Goal: Information Seeking & Learning: Learn about a topic

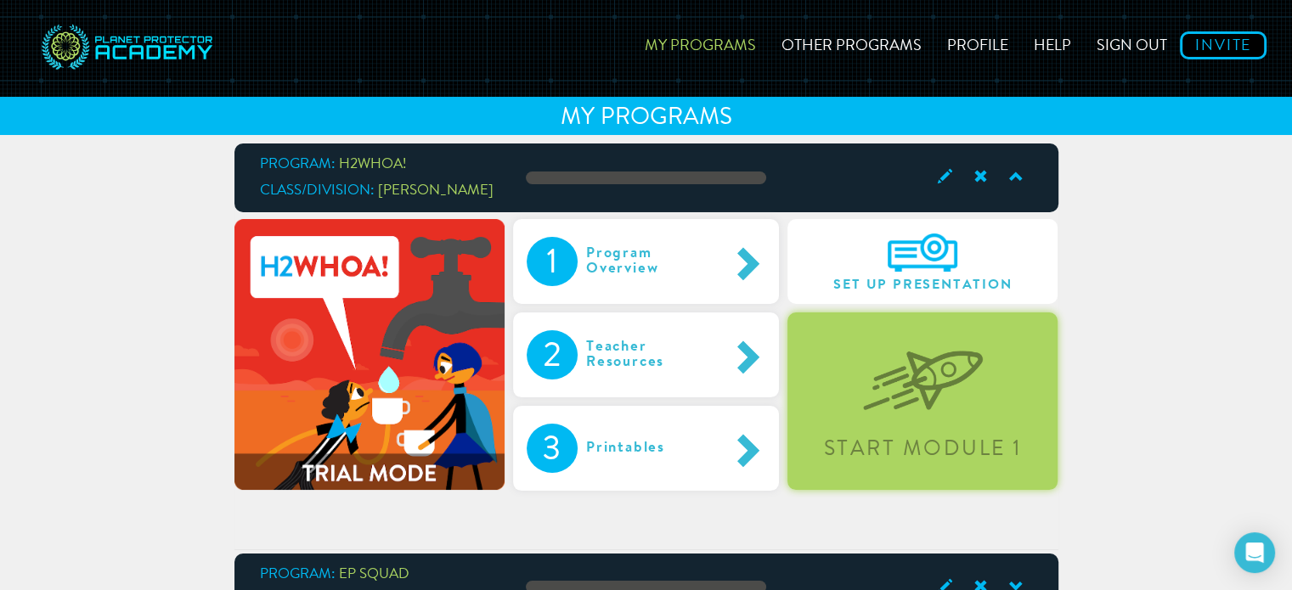
click at [919, 415] on div "Start Module 1" at bounding box center [923, 402] width 270 height 178
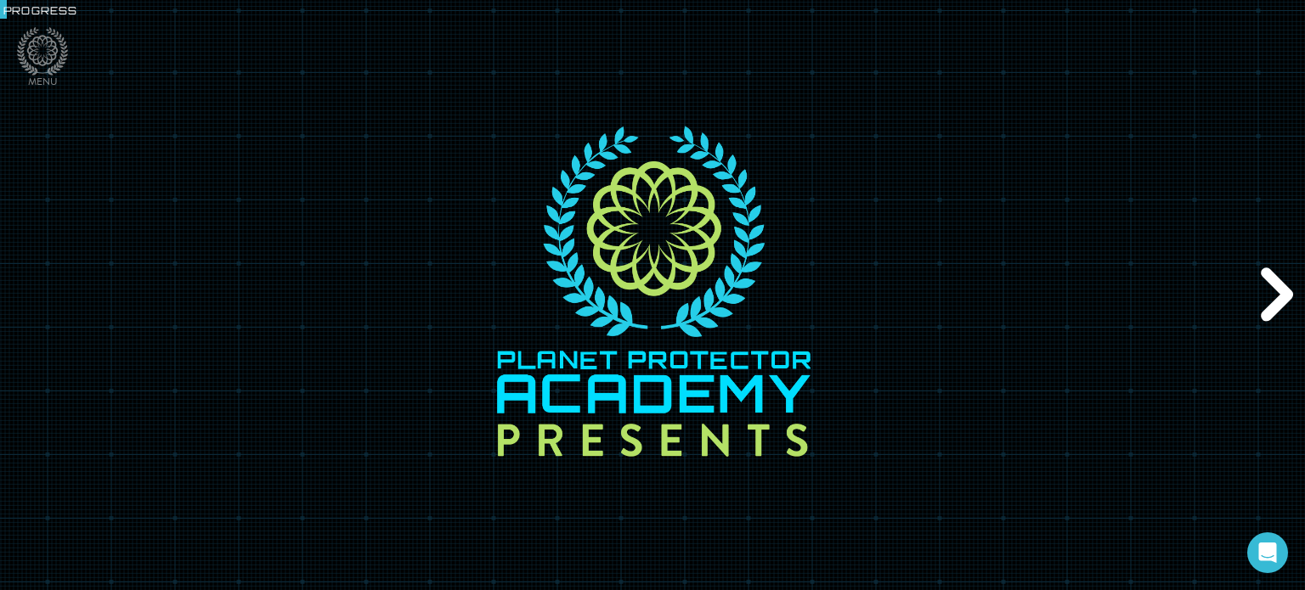
click at [1275, 303] on div "Next" at bounding box center [1273, 295] width 63 height 178
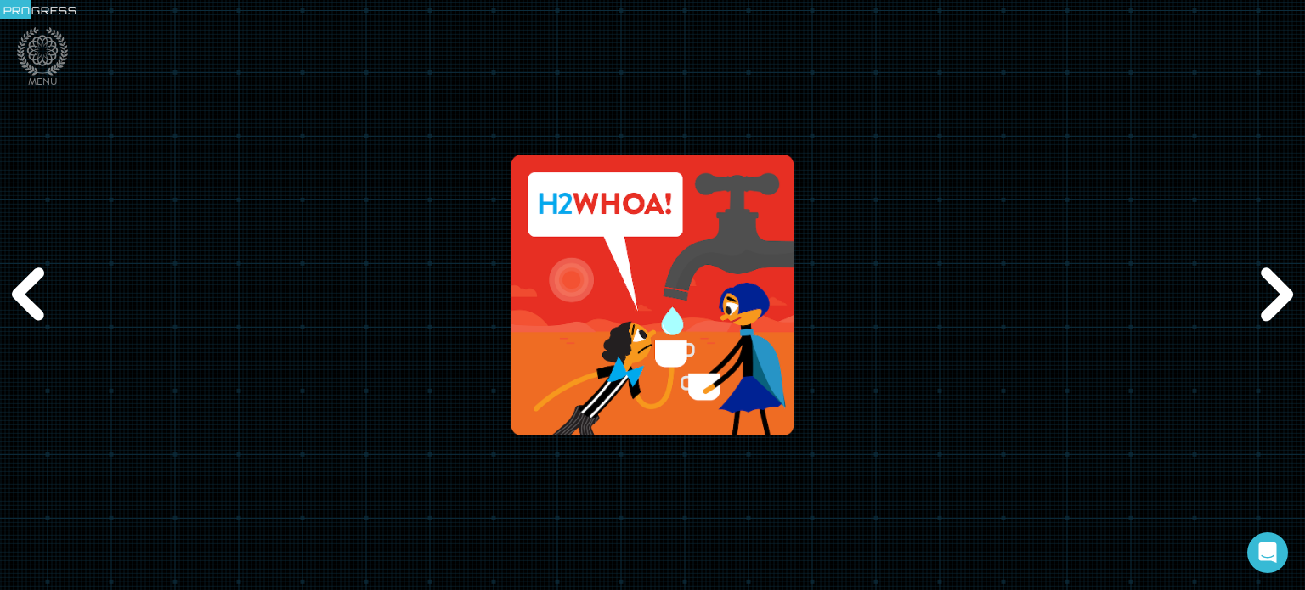
click at [1275, 303] on div "Next" at bounding box center [1273, 295] width 63 height 178
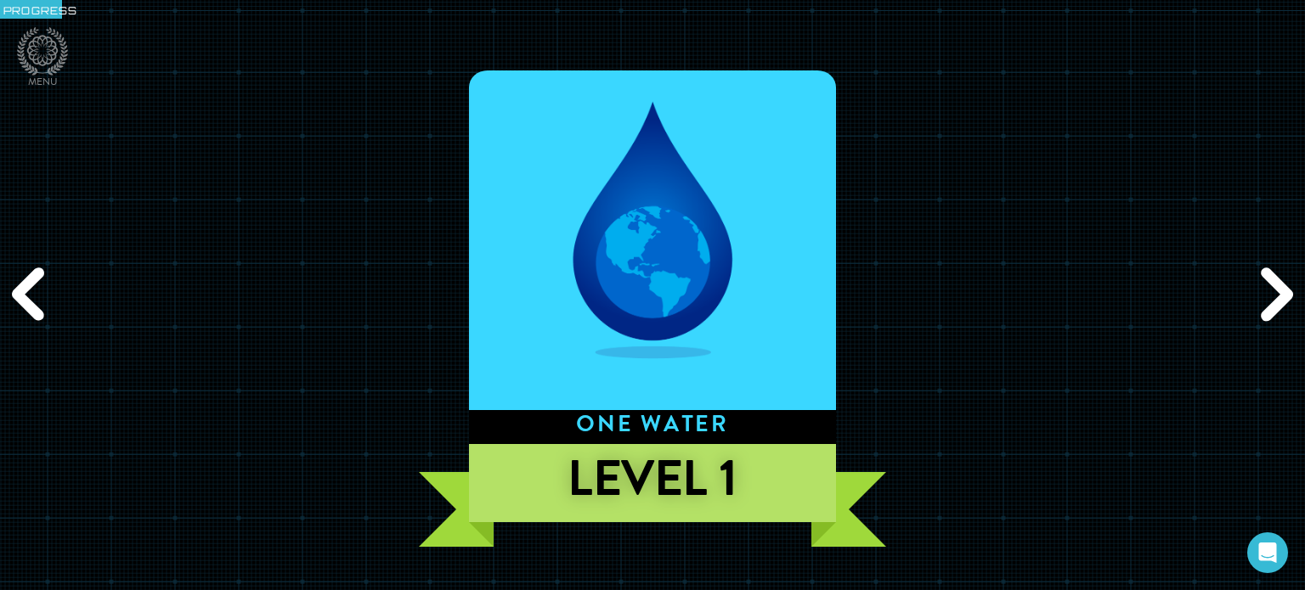
click at [1275, 303] on div "Next" at bounding box center [1273, 295] width 63 height 178
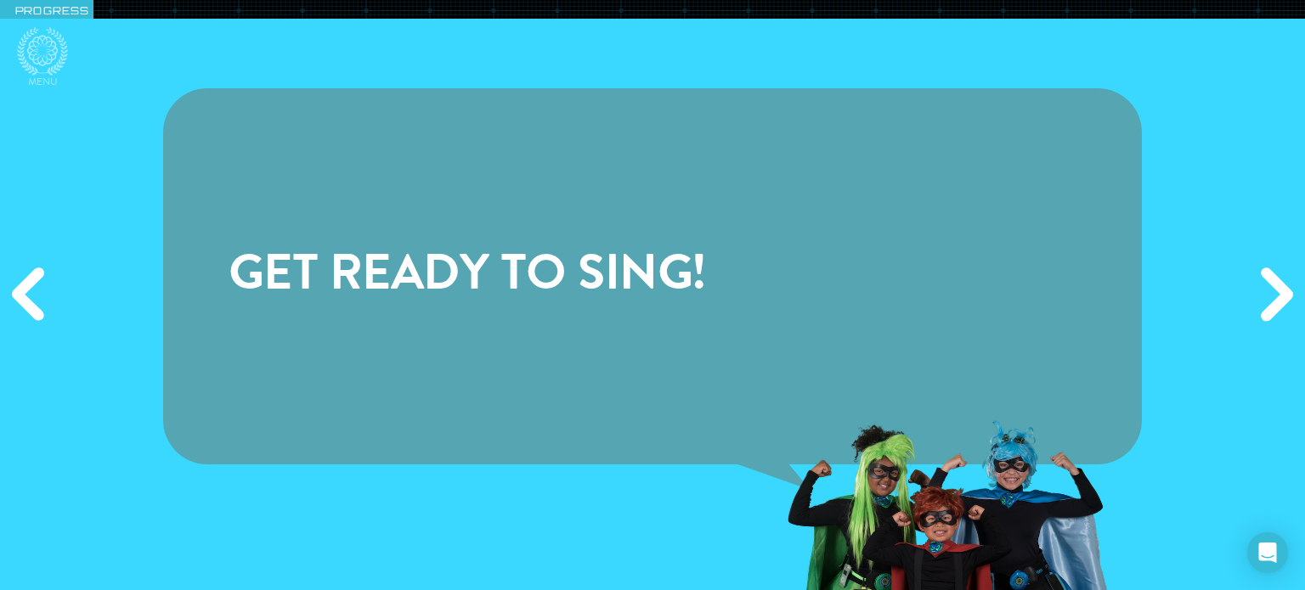
click at [1264, 316] on div "Next" at bounding box center [1273, 295] width 63 height 178
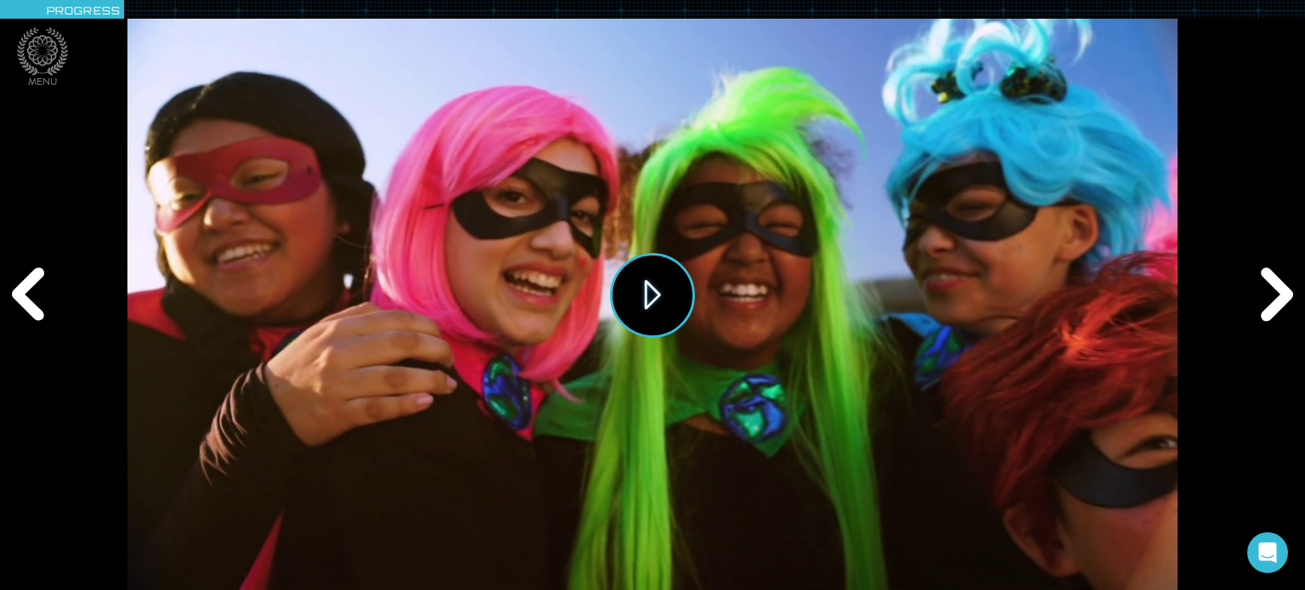
click at [653, 302] on button "Play" at bounding box center [652, 295] width 85 height 85
click at [1281, 300] on div "Next" at bounding box center [1273, 295] width 63 height 178
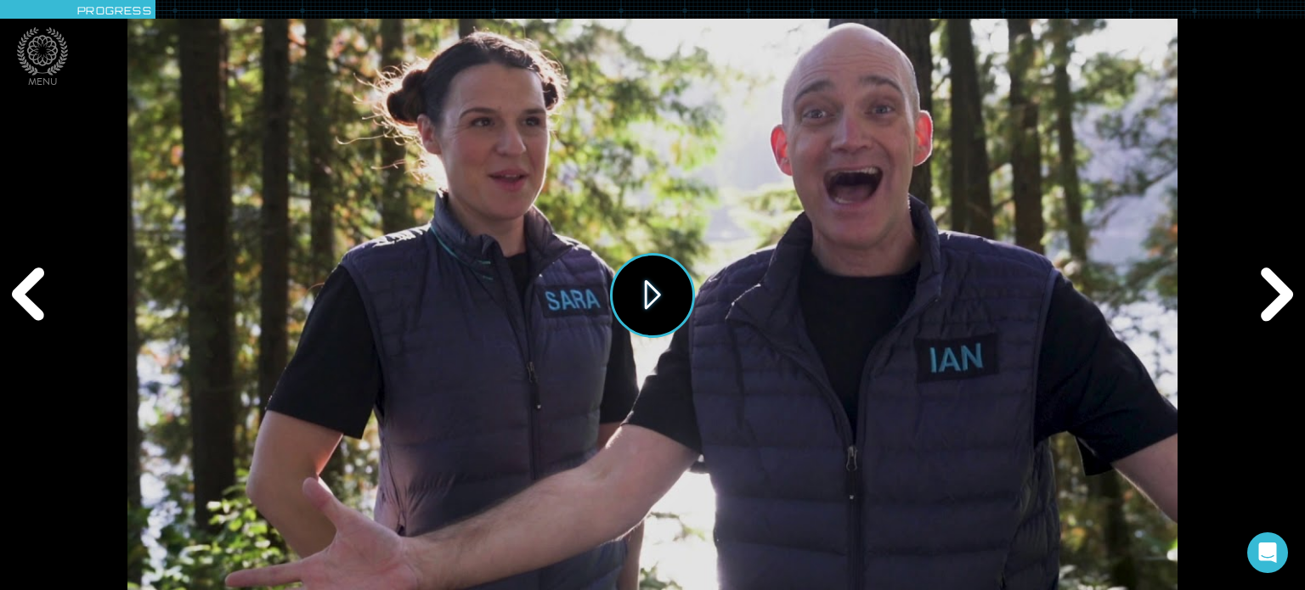
click at [661, 286] on button "Play" at bounding box center [652, 295] width 85 height 85
click at [1279, 306] on div "Next" at bounding box center [1273, 295] width 63 height 178
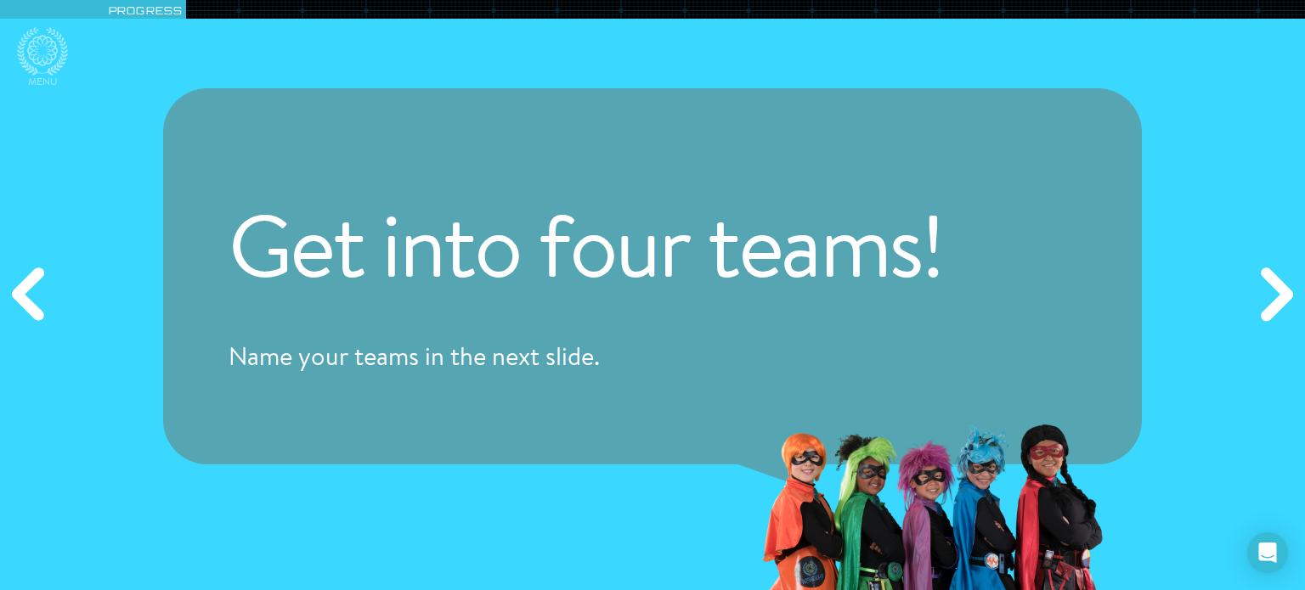
click at [1272, 301] on div "Next" at bounding box center [1273, 295] width 63 height 178
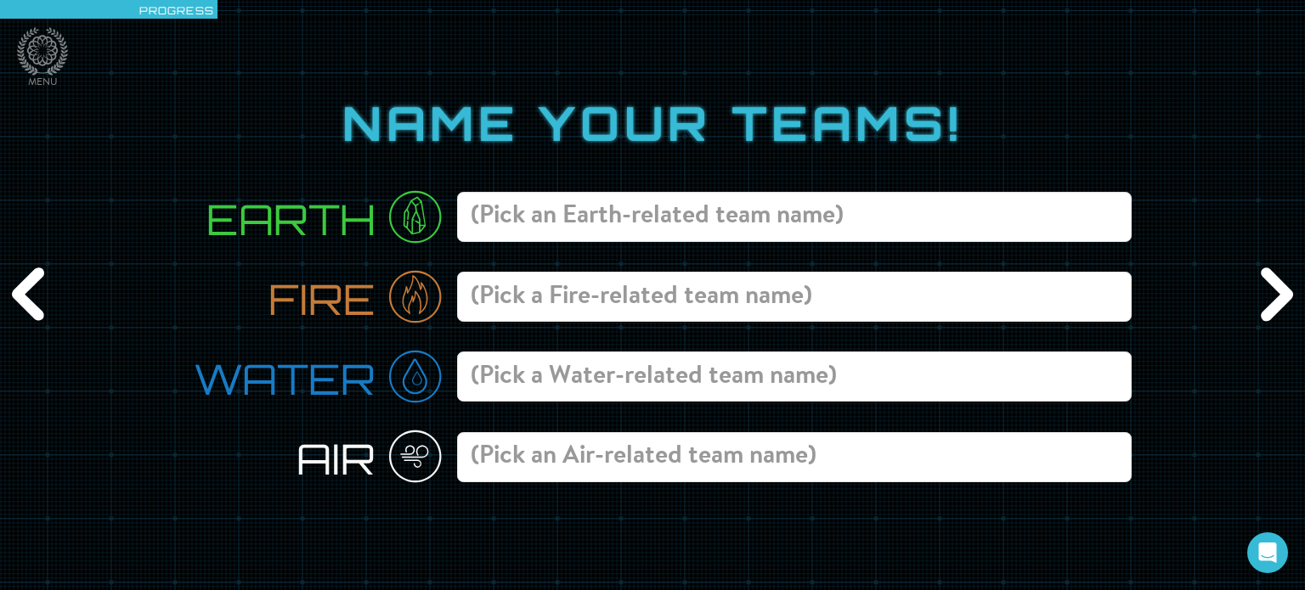
click at [639, 200] on input at bounding box center [794, 217] width 675 height 50
type input "Square root"
click at [513, 319] on input at bounding box center [794, 297] width 675 height 50
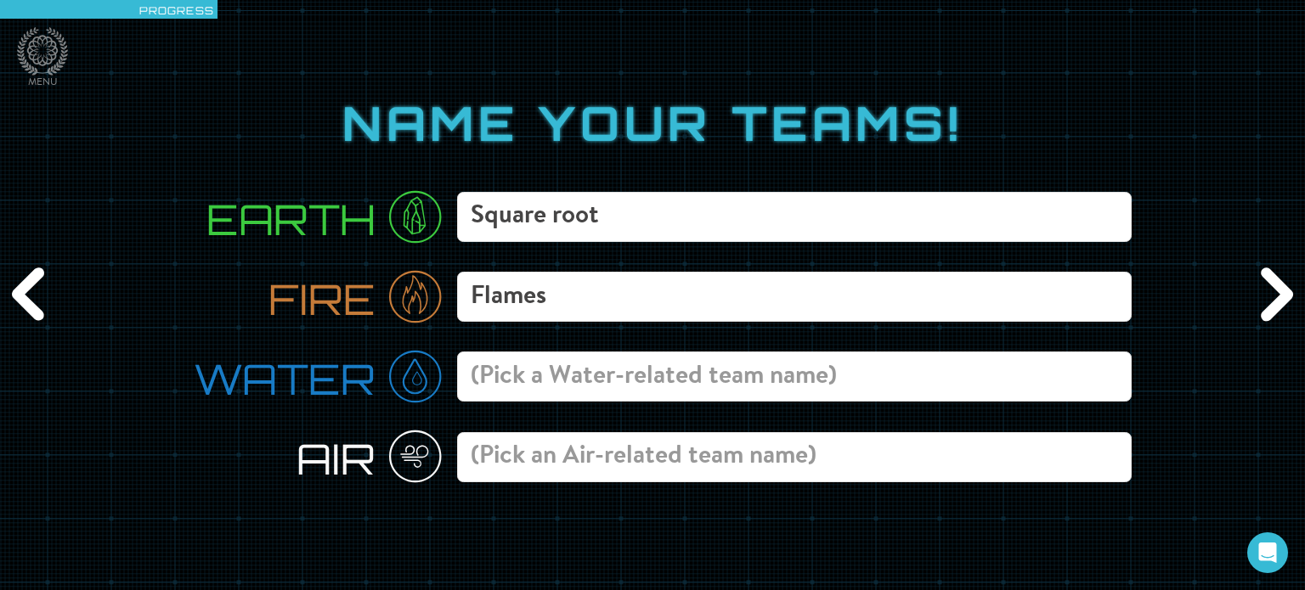
type input "Flames"
click at [500, 378] on input at bounding box center [794, 377] width 675 height 50
type input "tsunami"
click at [528, 467] on input at bounding box center [794, 457] width 675 height 50
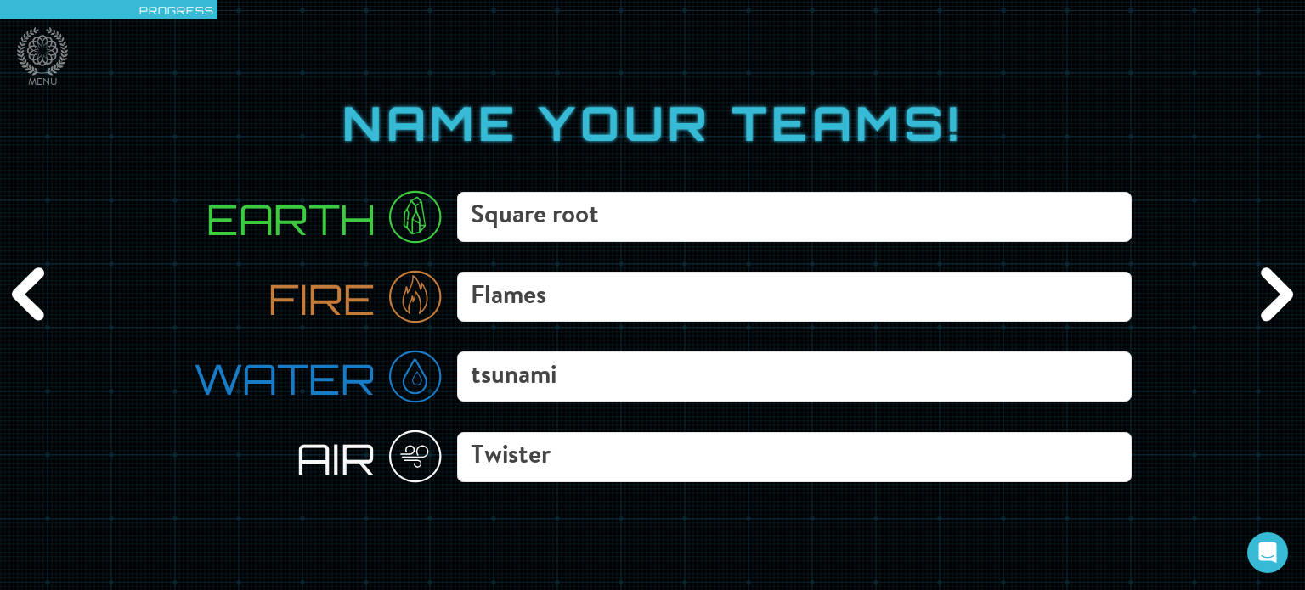
click at [465, 459] on input "Twister" at bounding box center [794, 457] width 675 height 50
click at [592, 458] on input "Air Twister" at bounding box center [794, 457] width 675 height 50
type input "Air Twisters"
click at [1281, 298] on div "Next" at bounding box center [1273, 295] width 63 height 178
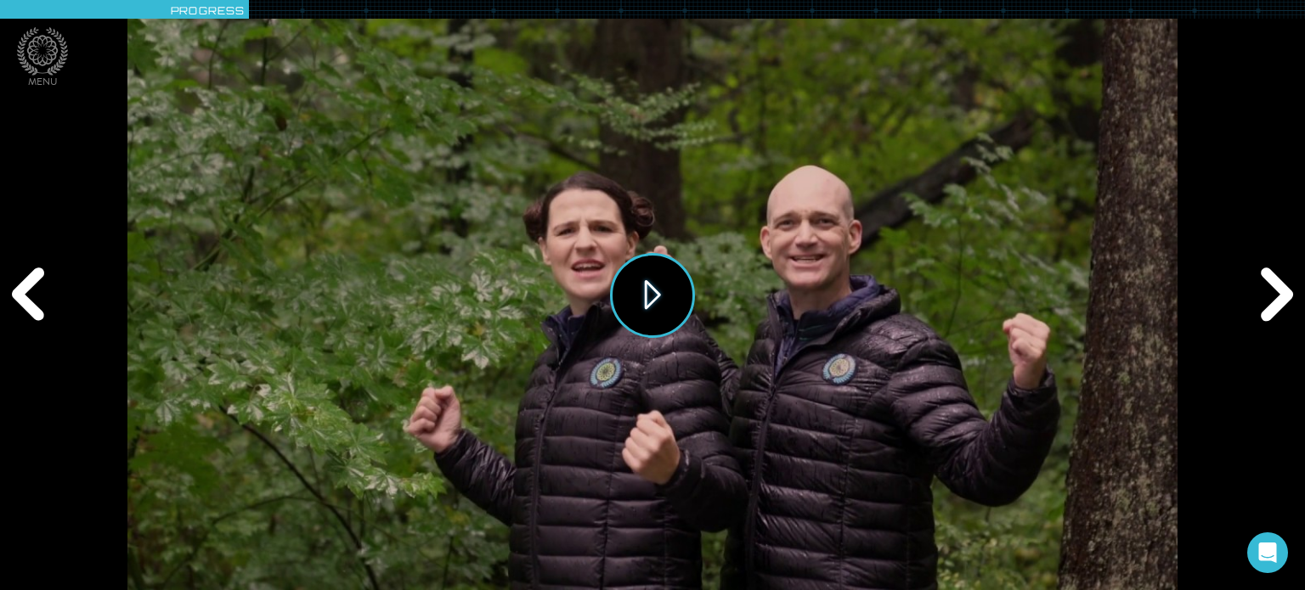
click at [646, 302] on button "Play" at bounding box center [652, 295] width 85 height 85
click at [1280, 302] on div "Next" at bounding box center [1273, 295] width 63 height 178
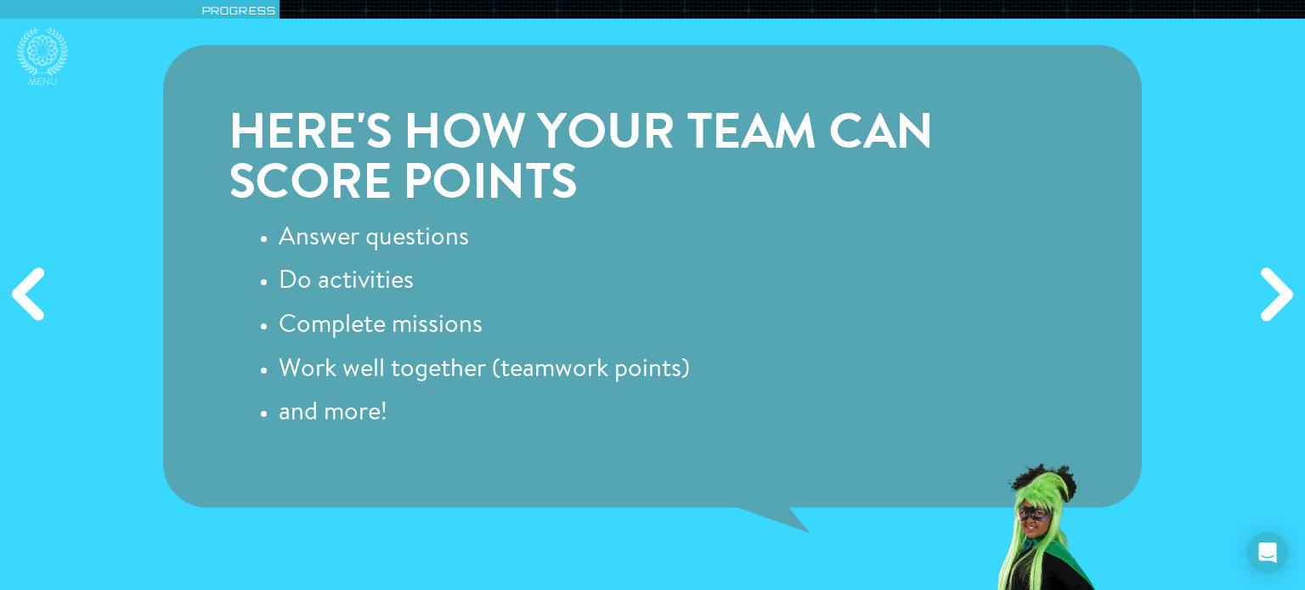
click at [1280, 302] on div "Next" at bounding box center [1273, 295] width 63 height 178
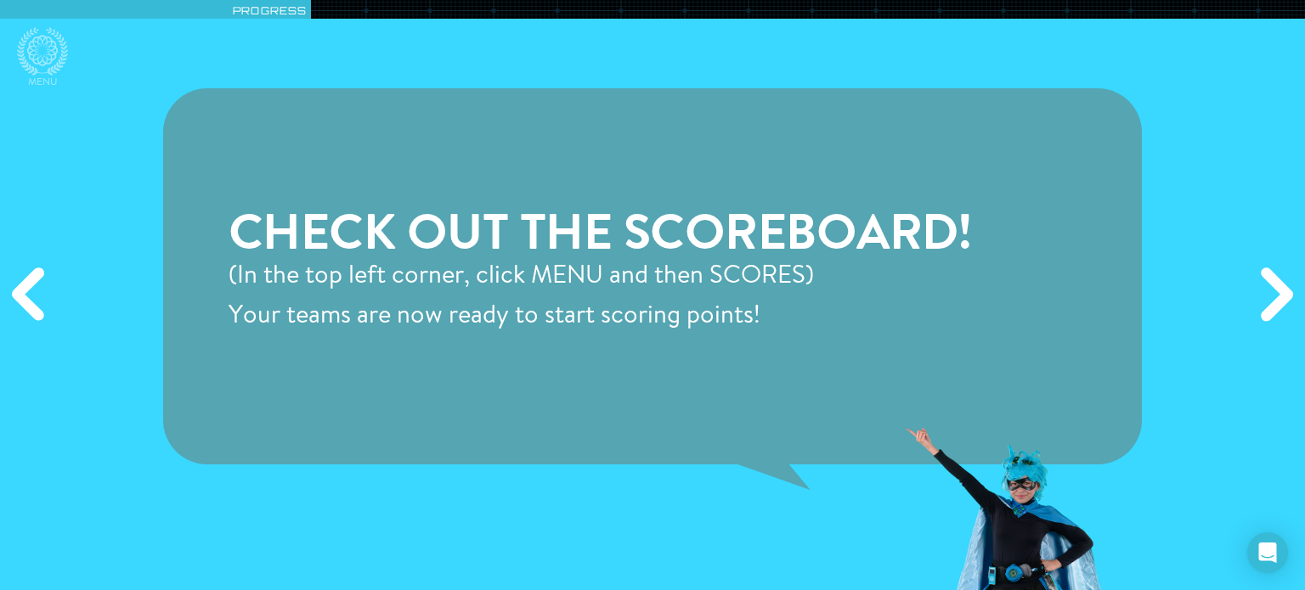
click at [1278, 308] on div "Next" at bounding box center [1273, 295] width 63 height 178
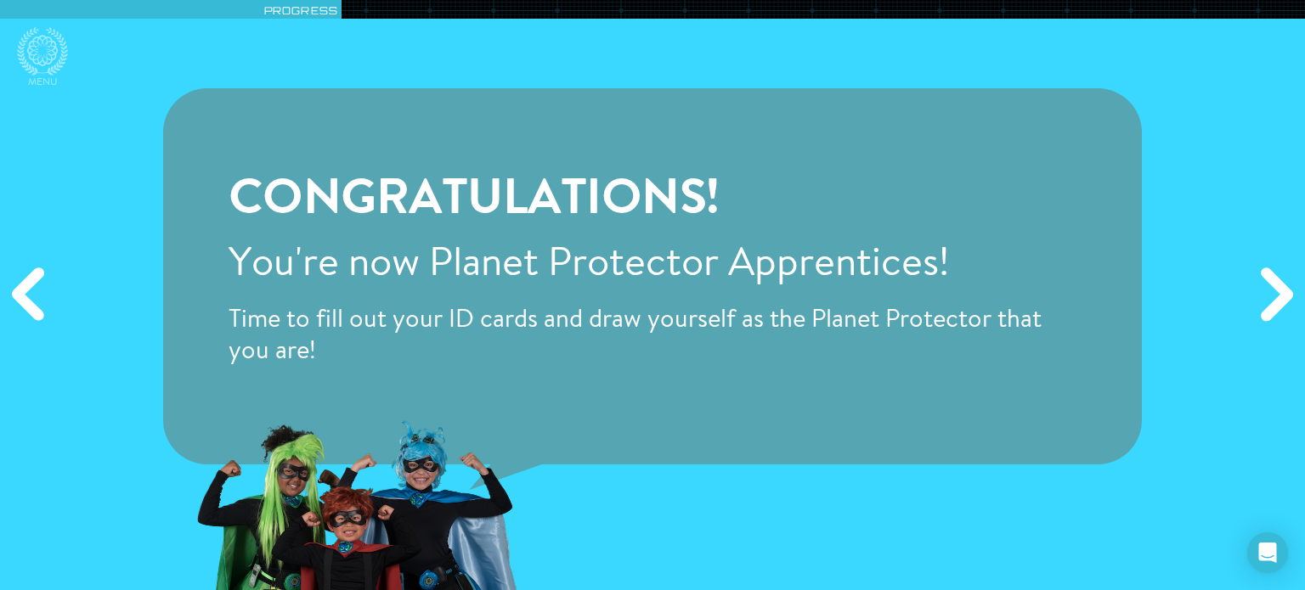
click at [1278, 308] on div "Next" at bounding box center [1273, 295] width 63 height 178
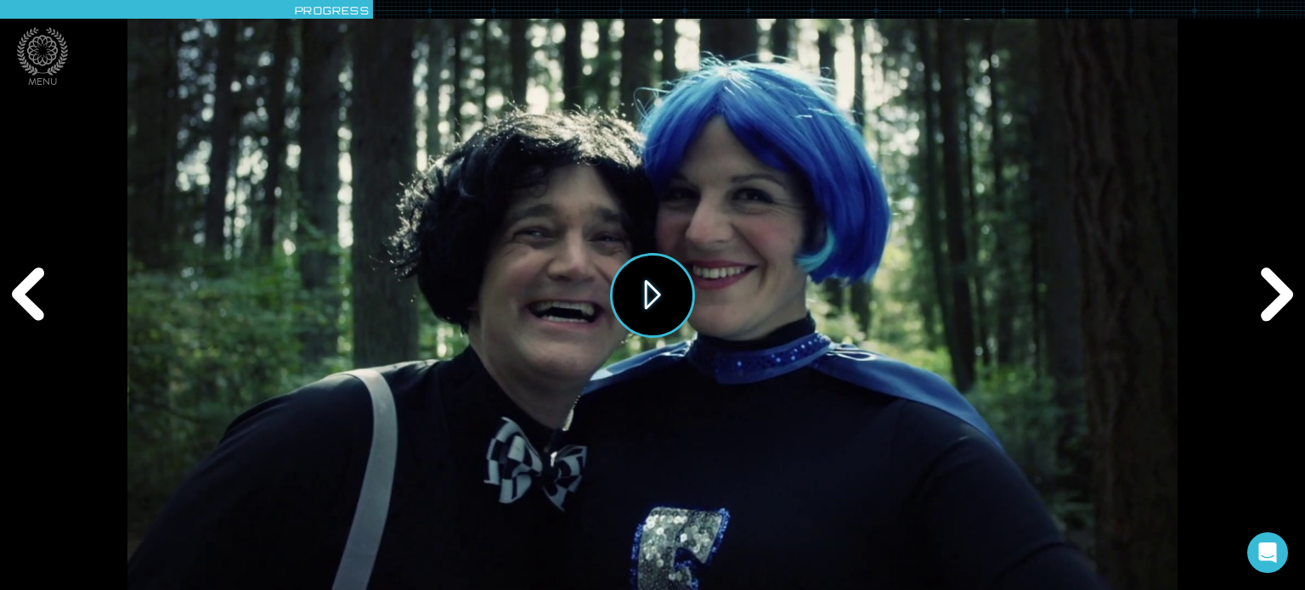
click at [647, 302] on button "Play" at bounding box center [652, 295] width 85 height 85
click at [1268, 303] on div "Next" at bounding box center [1273, 295] width 63 height 178
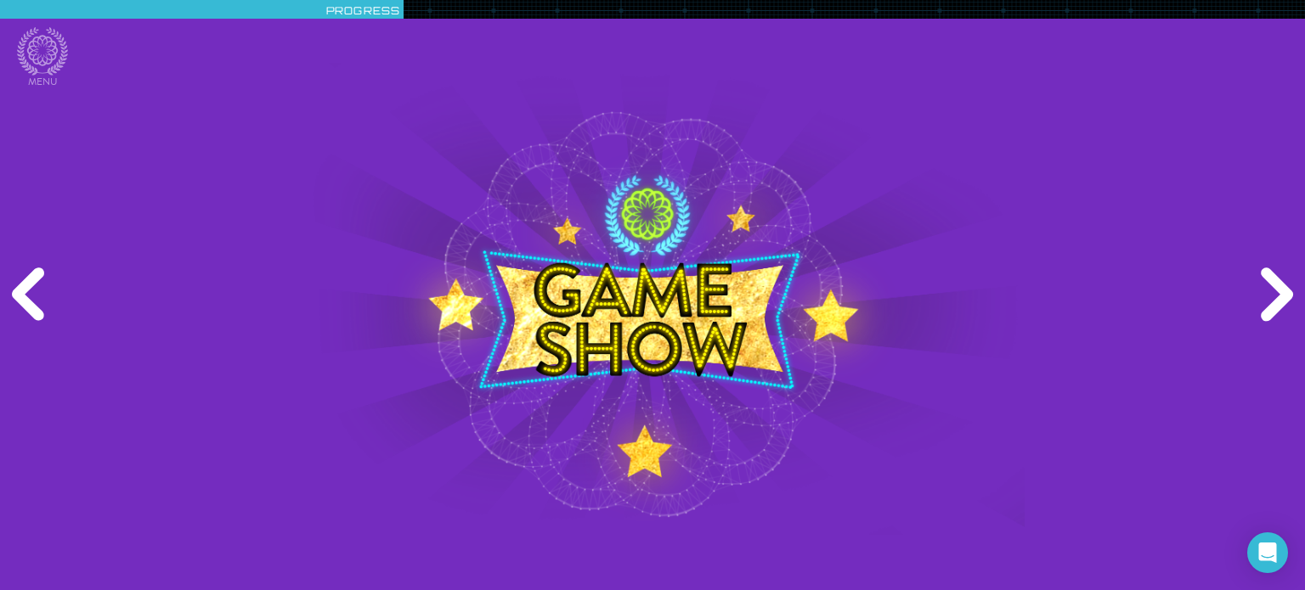
click at [1271, 304] on div "Next" at bounding box center [1273, 295] width 63 height 178
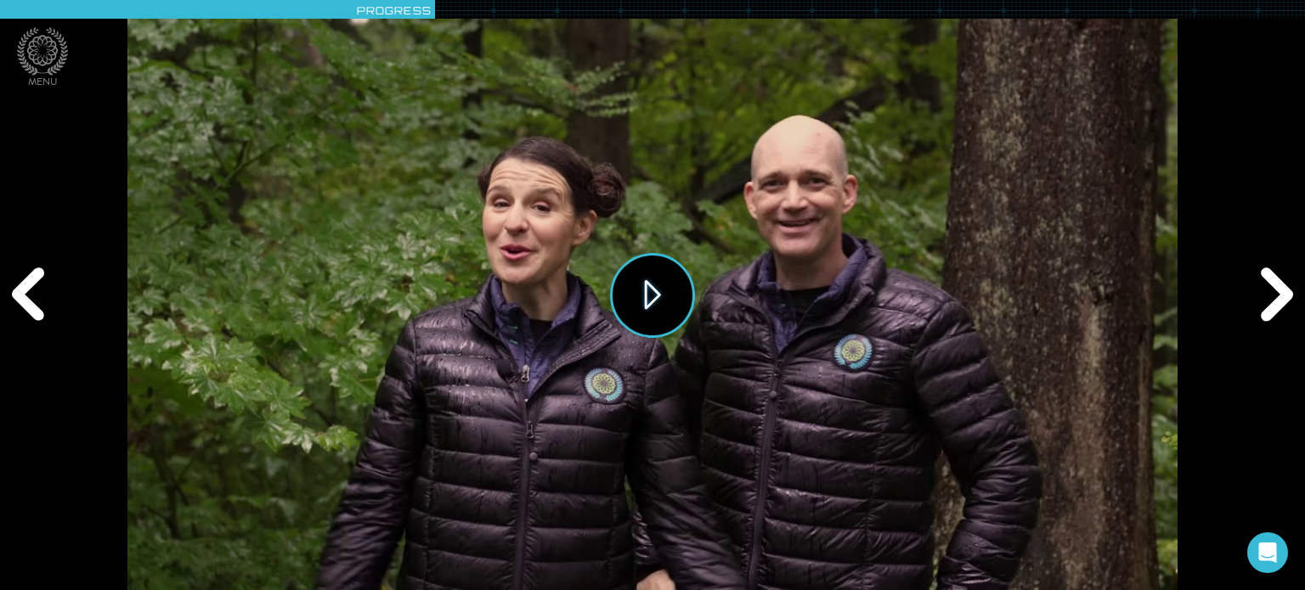
click at [661, 295] on button "Play" at bounding box center [652, 295] width 85 height 85
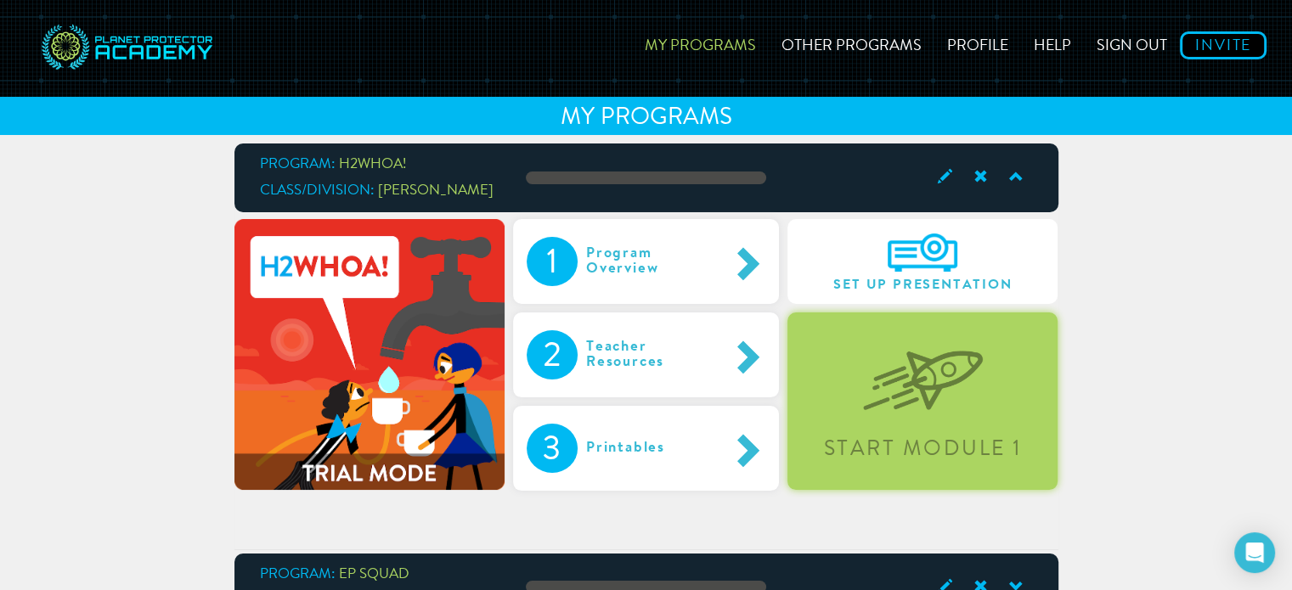
click at [932, 394] on img at bounding box center [923, 368] width 120 height 88
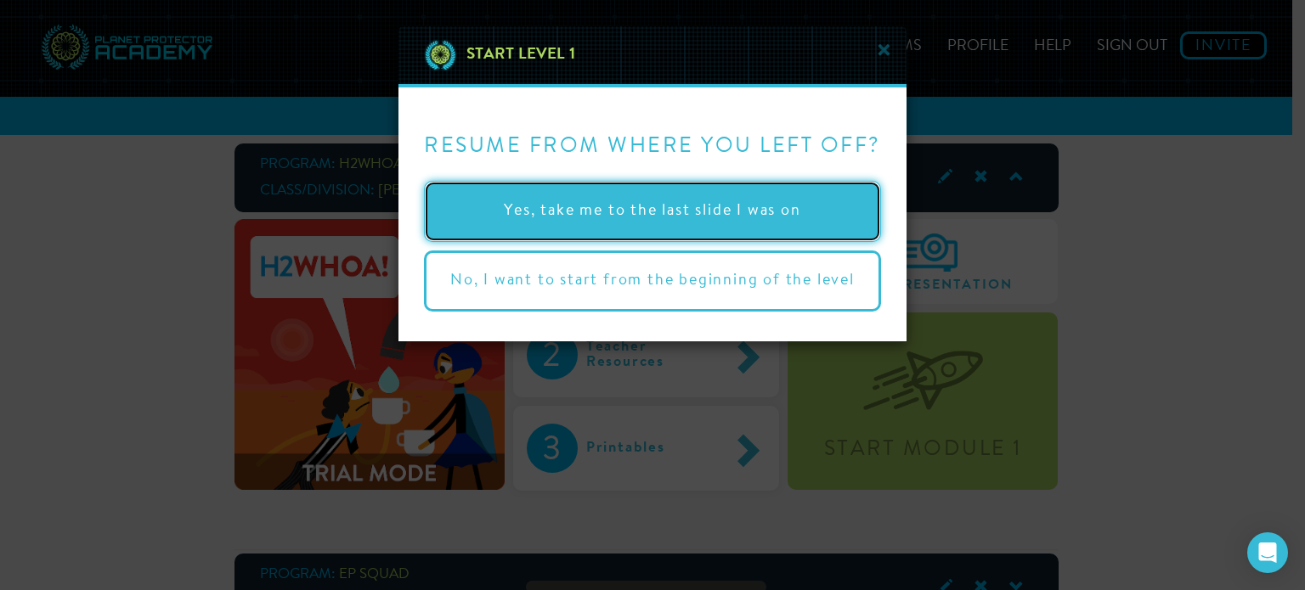
click at [693, 213] on button "Yes, take me to the last slide I was on" at bounding box center [652, 211] width 457 height 61
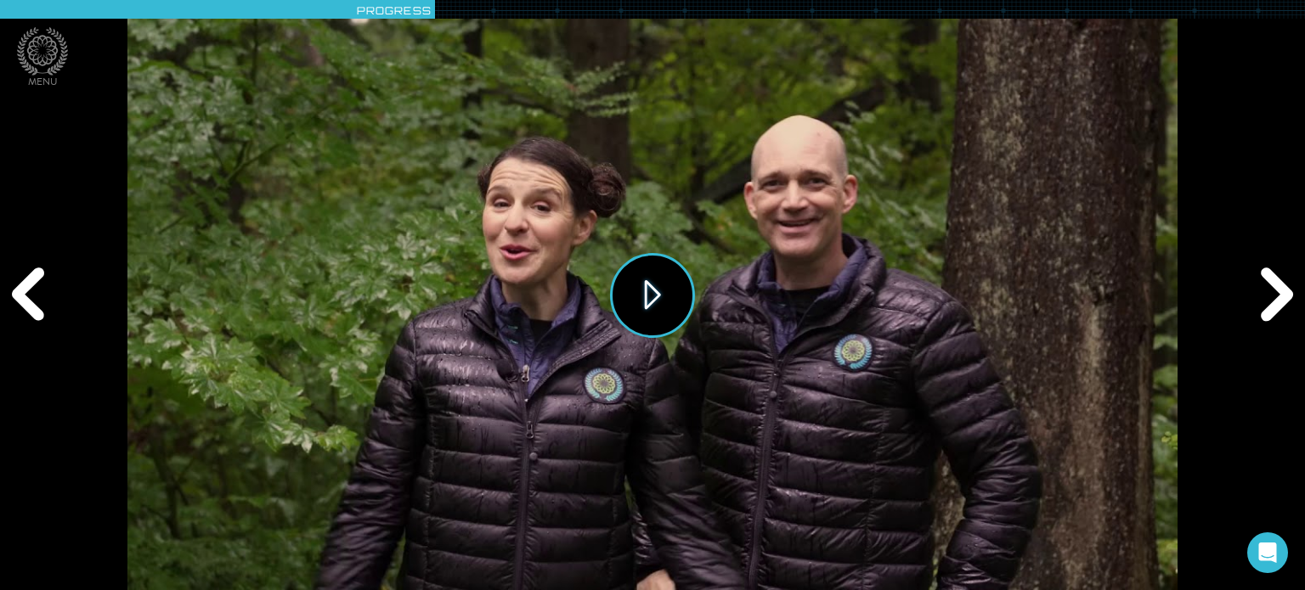
click at [644, 293] on button "Play" at bounding box center [652, 295] width 85 height 85
click at [1266, 308] on div "Next" at bounding box center [1273, 295] width 63 height 178
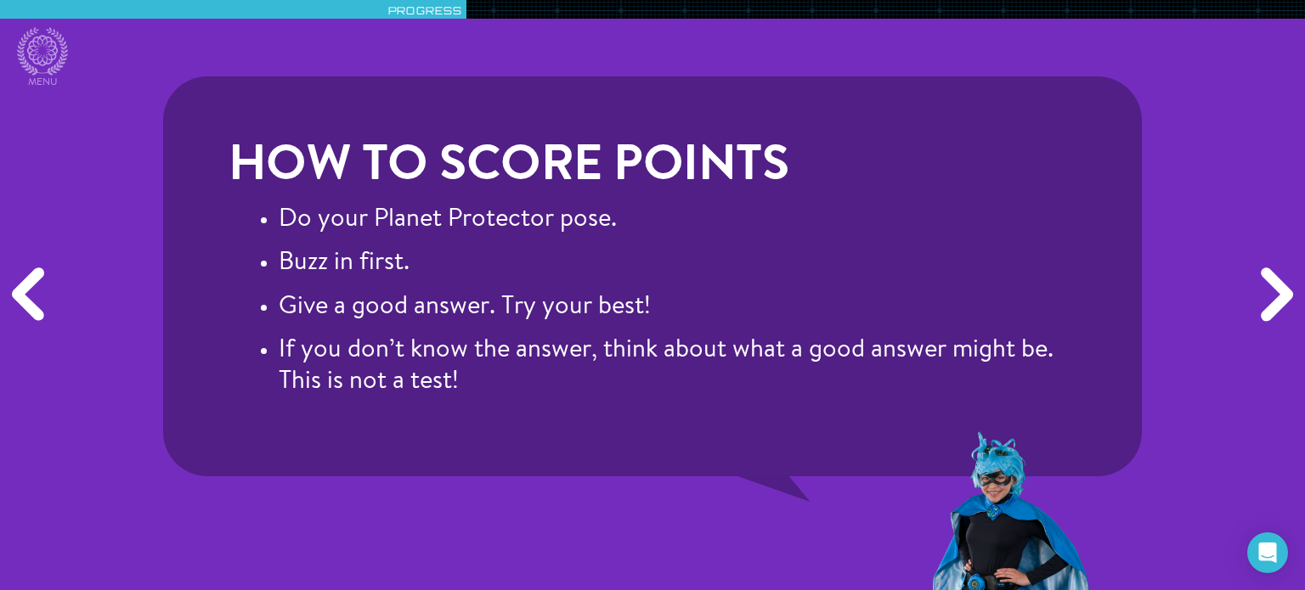
click at [1266, 308] on div "Next" at bounding box center [1273, 295] width 63 height 178
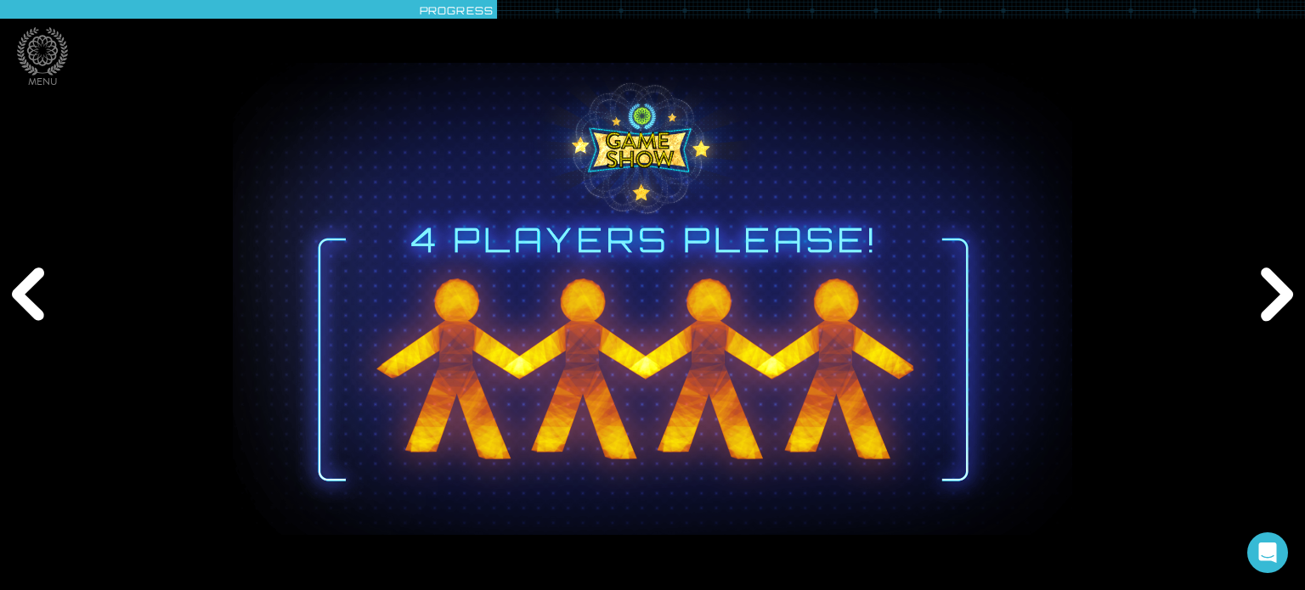
click at [1266, 308] on div "Next" at bounding box center [1273, 295] width 63 height 178
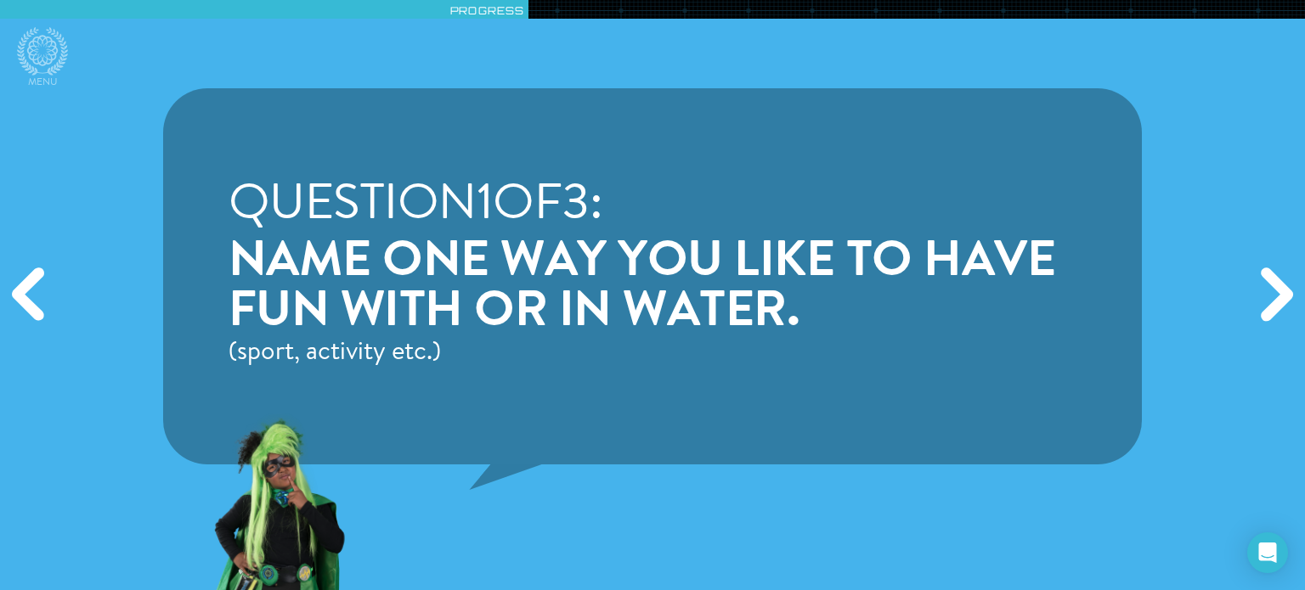
click at [1266, 308] on div "Next" at bounding box center [1273, 295] width 63 height 178
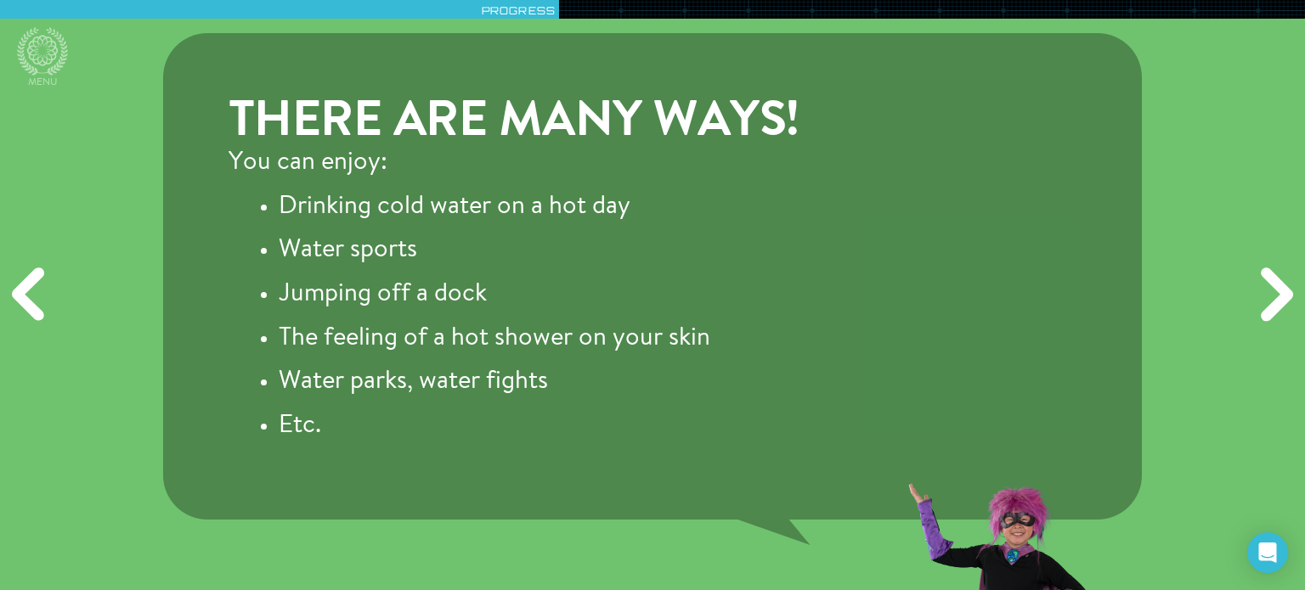
click at [1266, 308] on div "Next" at bounding box center [1273, 295] width 63 height 178
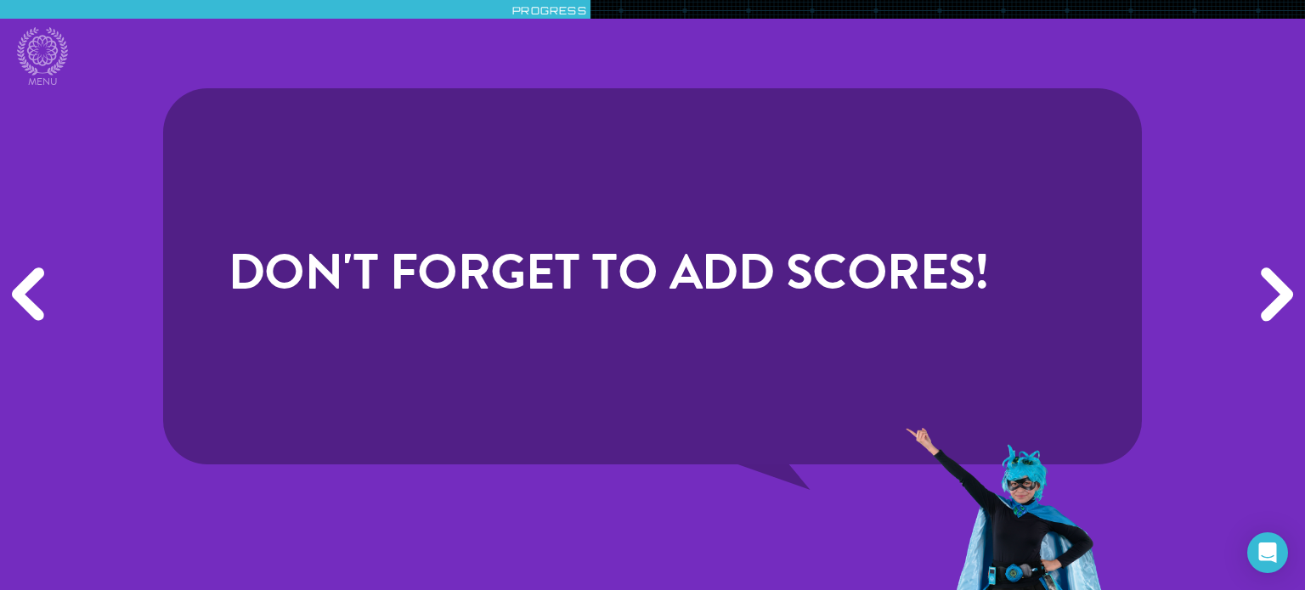
click at [1266, 308] on div "Next" at bounding box center [1273, 295] width 63 height 178
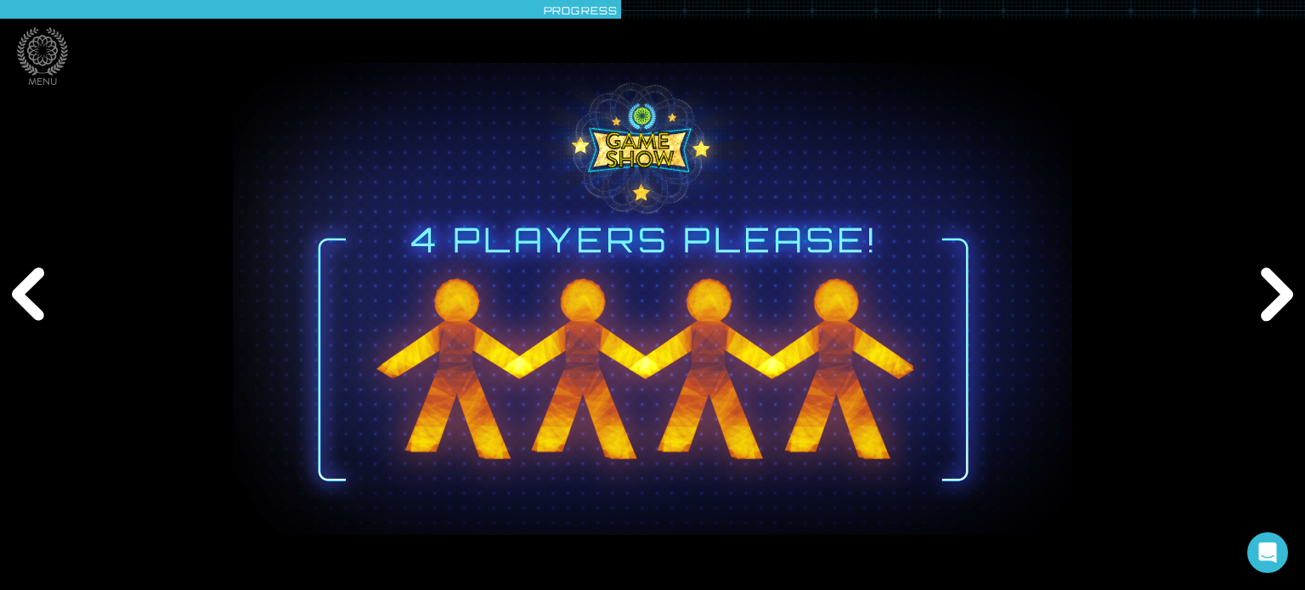
click at [1266, 308] on div "Next" at bounding box center [1273, 295] width 63 height 178
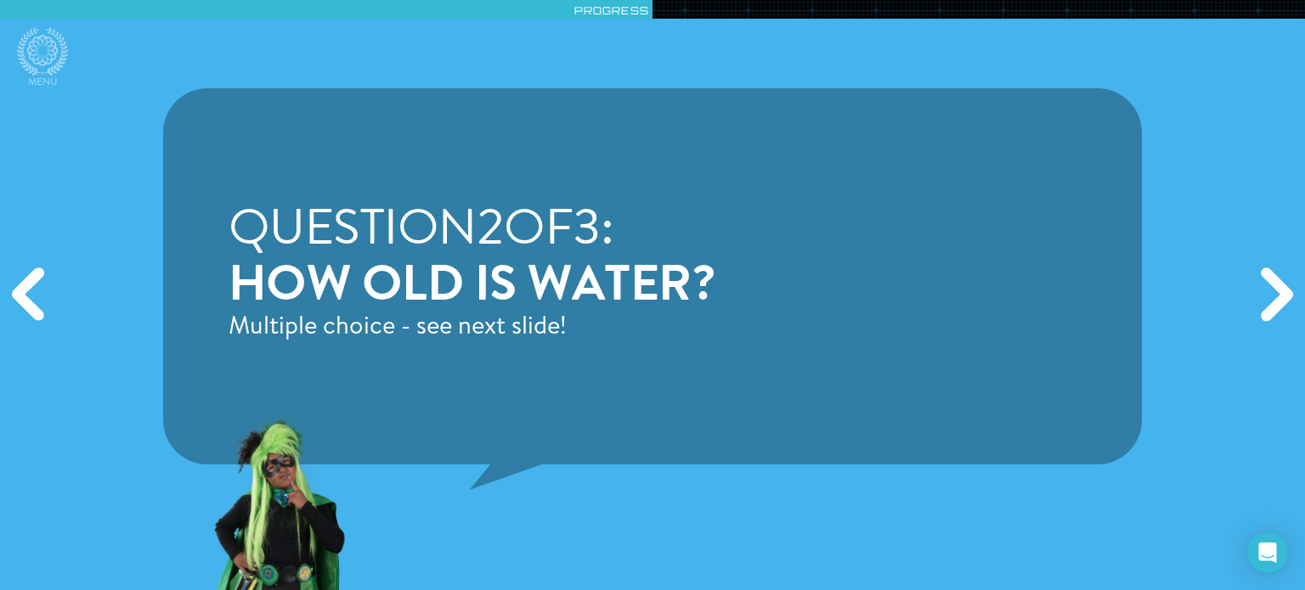
click at [1268, 312] on div "Next" at bounding box center [1273, 295] width 63 height 178
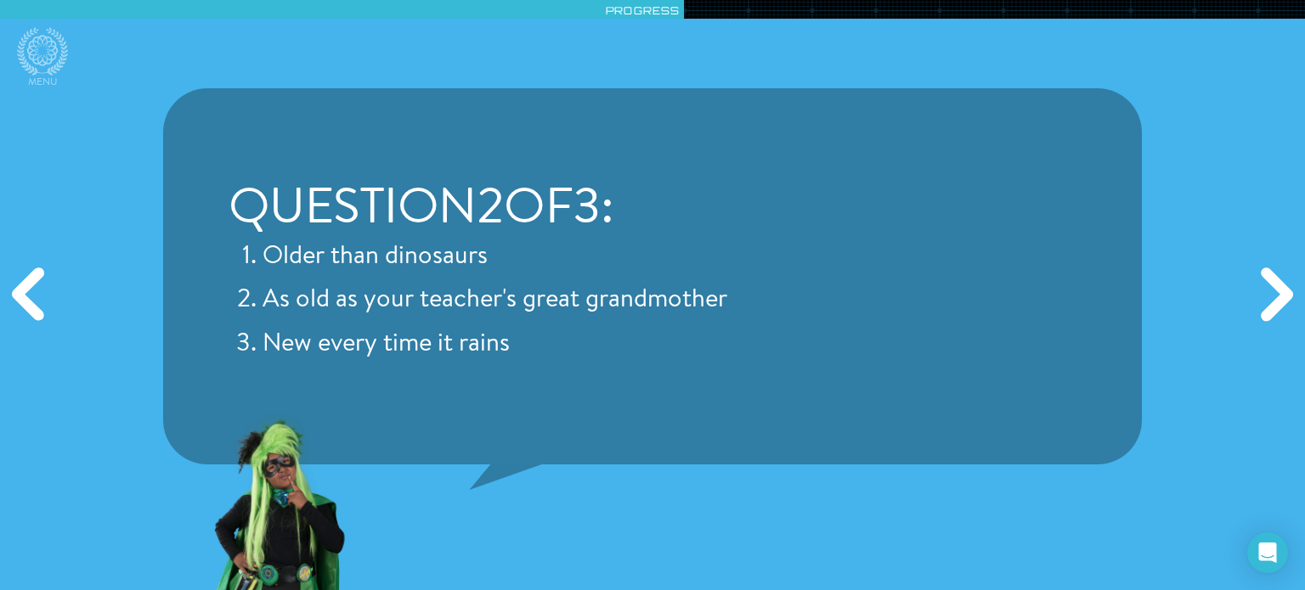
click at [1268, 312] on div "Next" at bounding box center [1273, 295] width 63 height 178
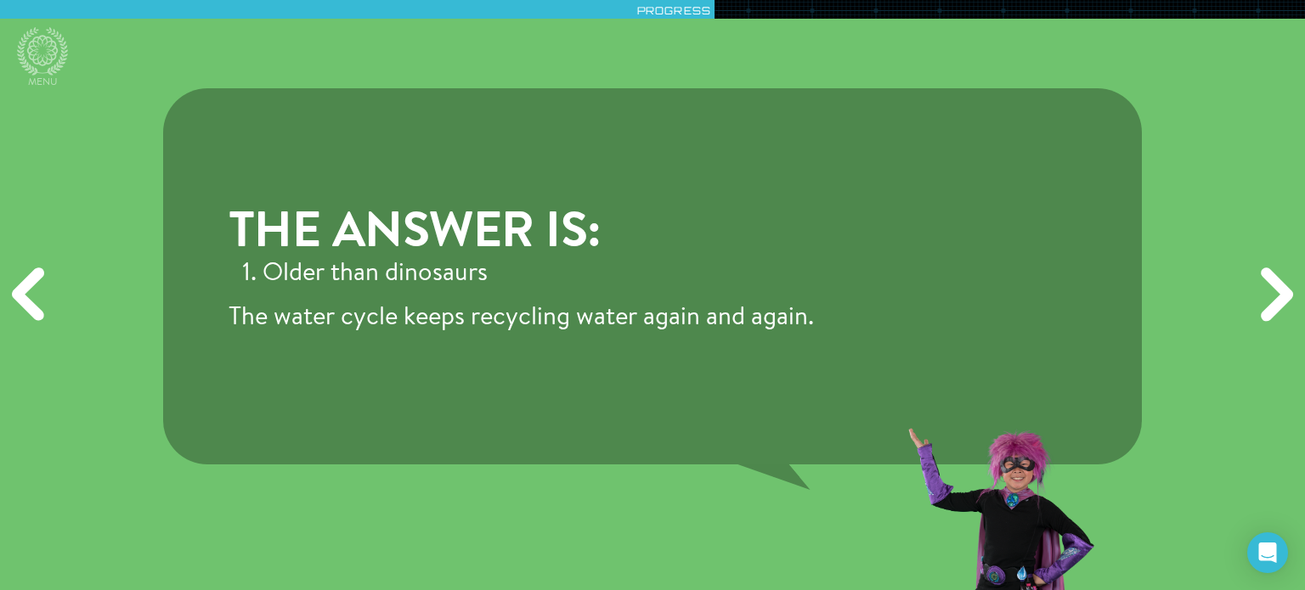
click at [1268, 312] on div "Next" at bounding box center [1273, 295] width 63 height 178
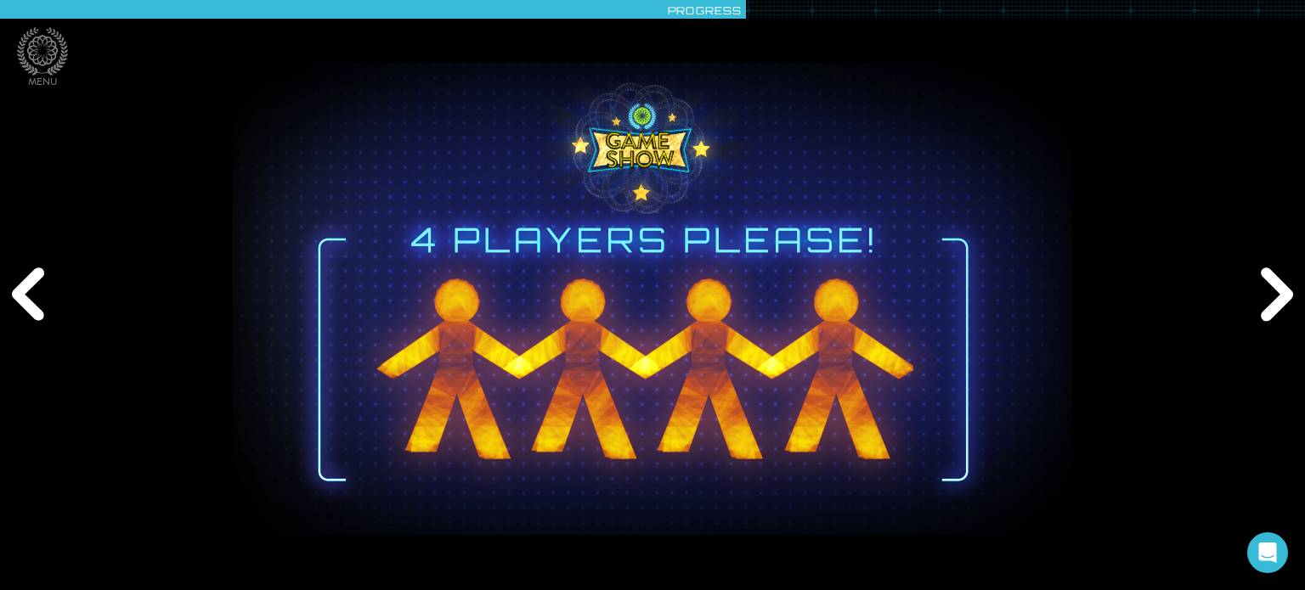
click at [1268, 312] on div "Next" at bounding box center [1273, 295] width 63 height 178
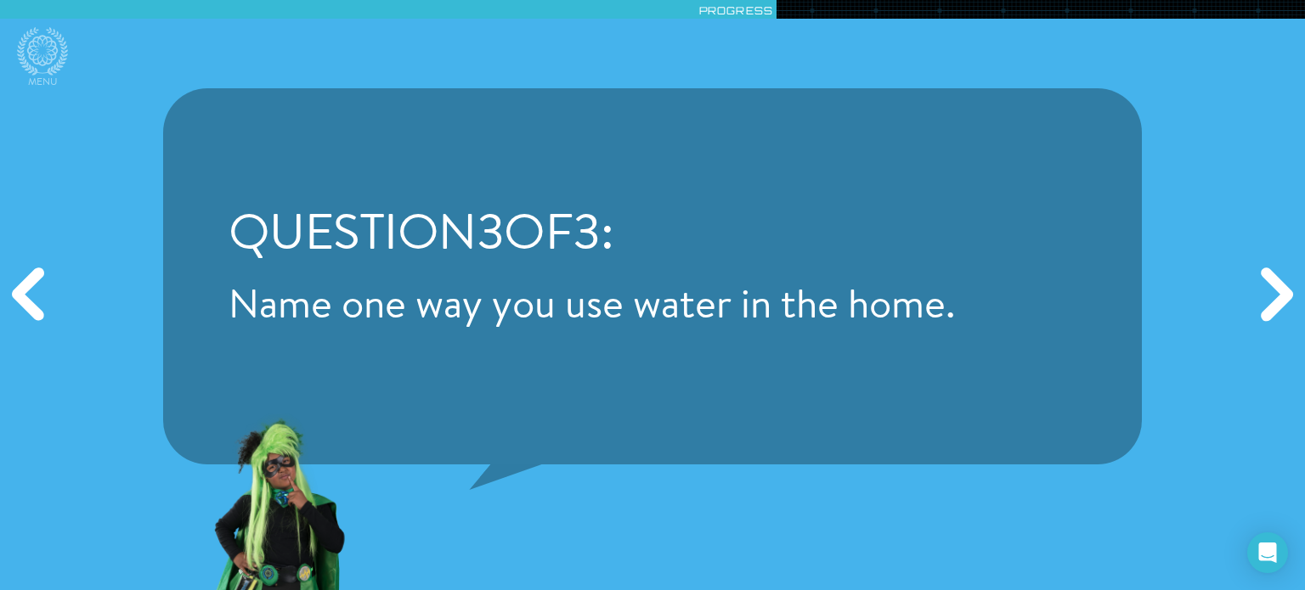
click at [1268, 312] on div "Next" at bounding box center [1273, 295] width 63 height 178
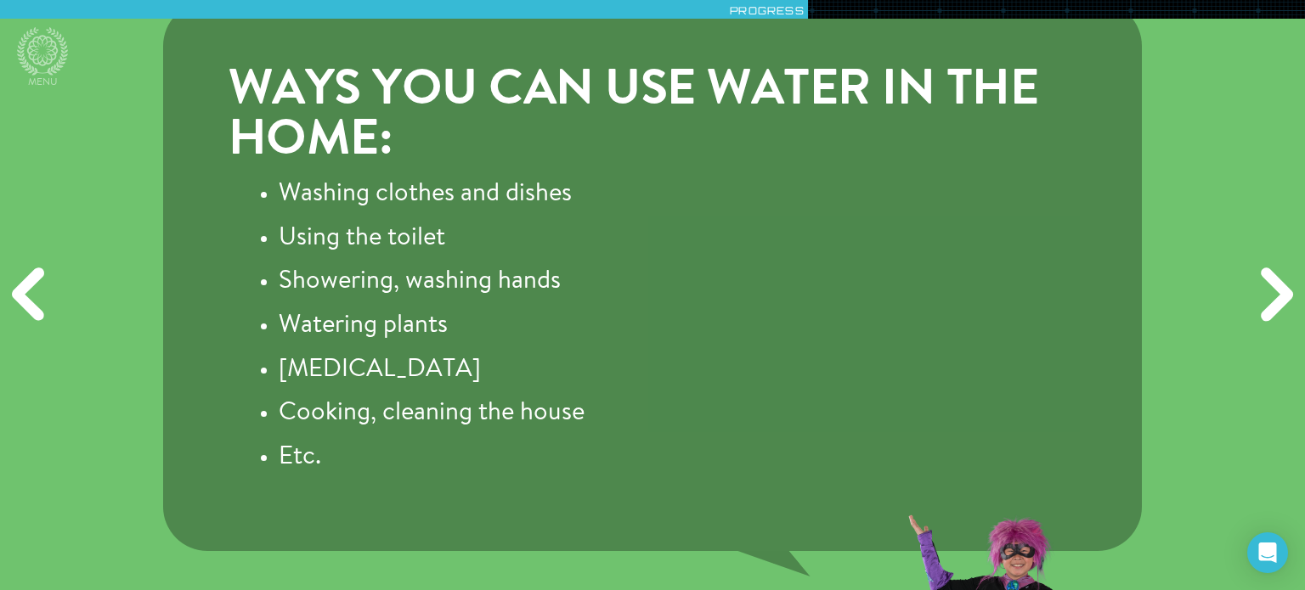
click at [1268, 312] on div "Next" at bounding box center [1273, 295] width 63 height 178
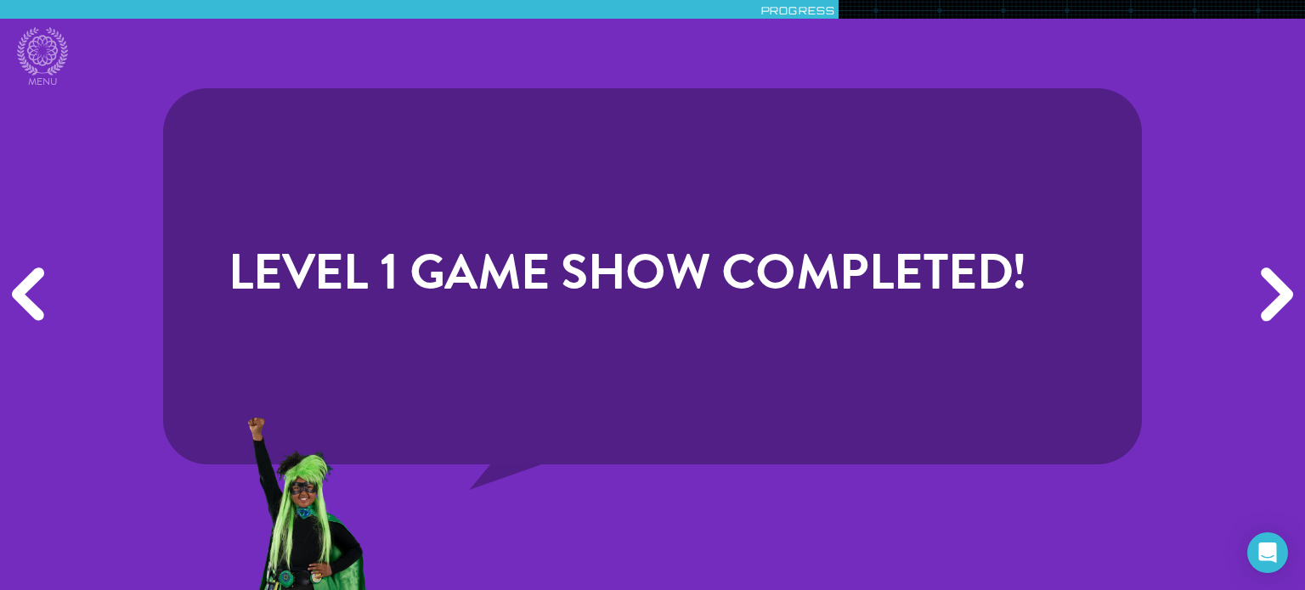
click at [1268, 312] on div "Next" at bounding box center [1273, 295] width 63 height 178
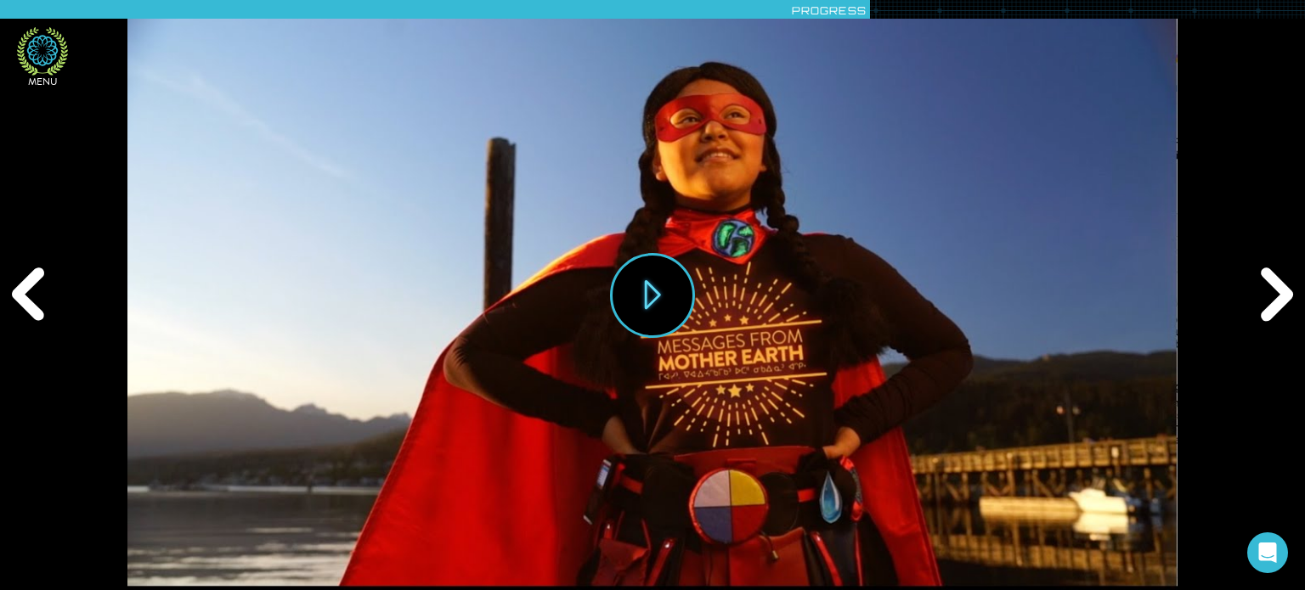
click at [48, 60] on icon at bounding box center [42, 51] width 51 height 48
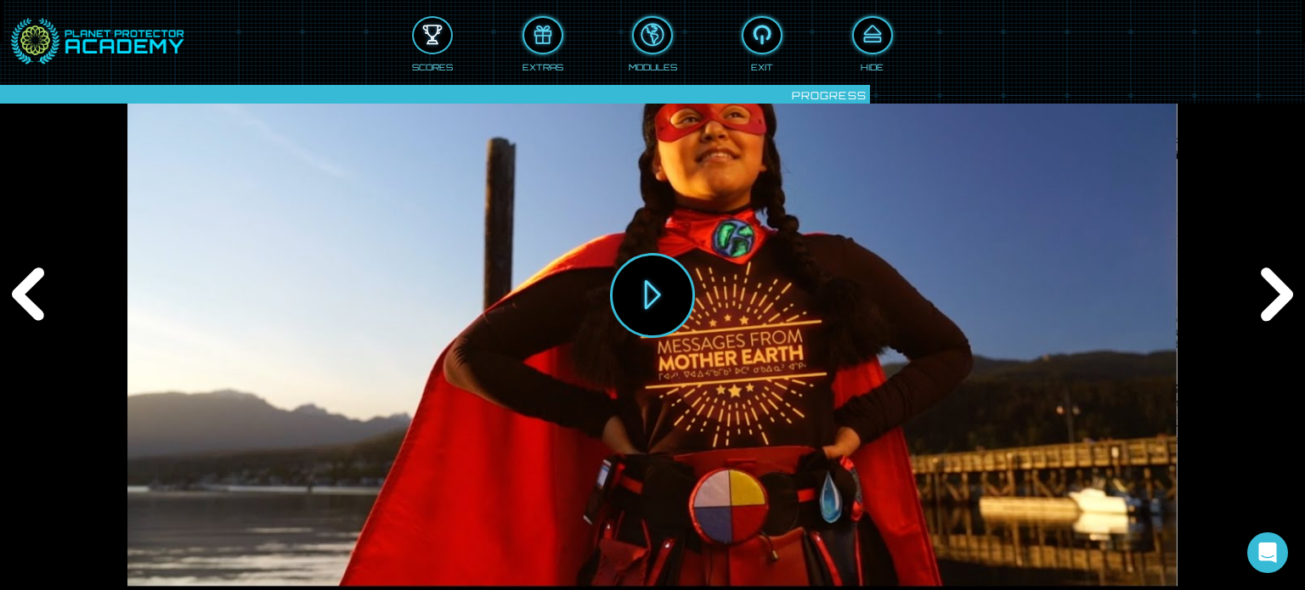
click at [438, 41] on div at bounding box center [432, 35] width 37 height 28
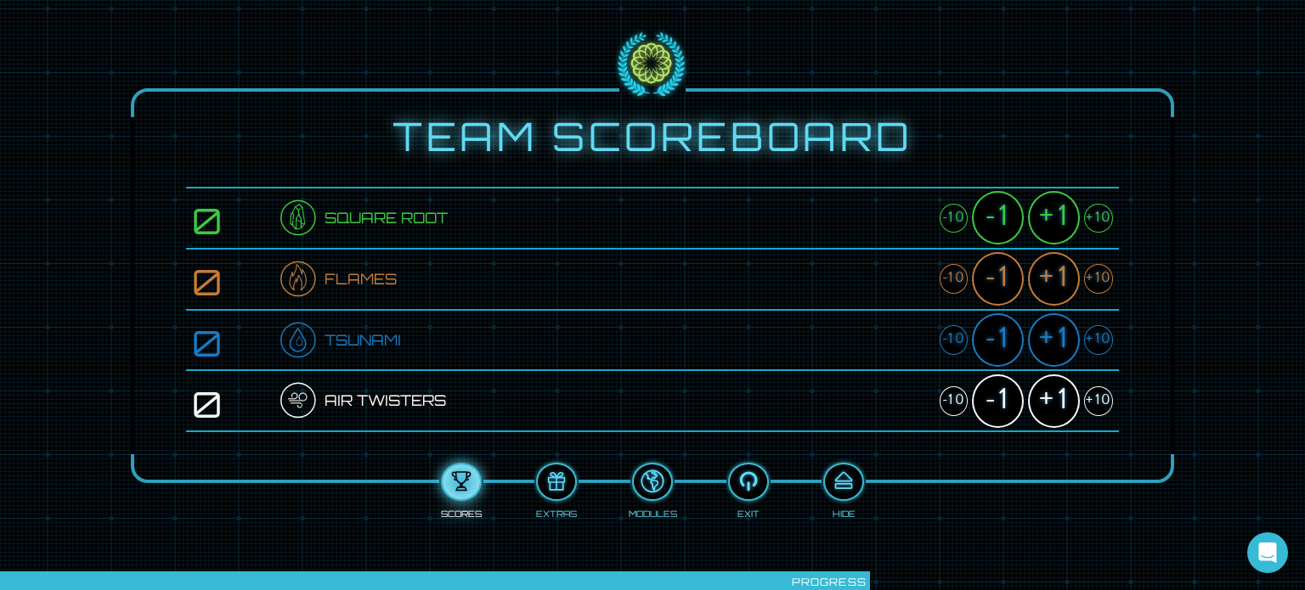
click at [1091, 222] on div "+10" at bounding box center [1098, 219] width 29 height 30
click at [1055, 218] on div "+1" at bounding box center [1054, 218] width 52 height 54
click at [1100, 287] on div "+10" at bounding box center [1098, 279] width 29 height 30
click at [1107, 401] on div "+10" at bounding box center [1098, 402] width 29 height 30
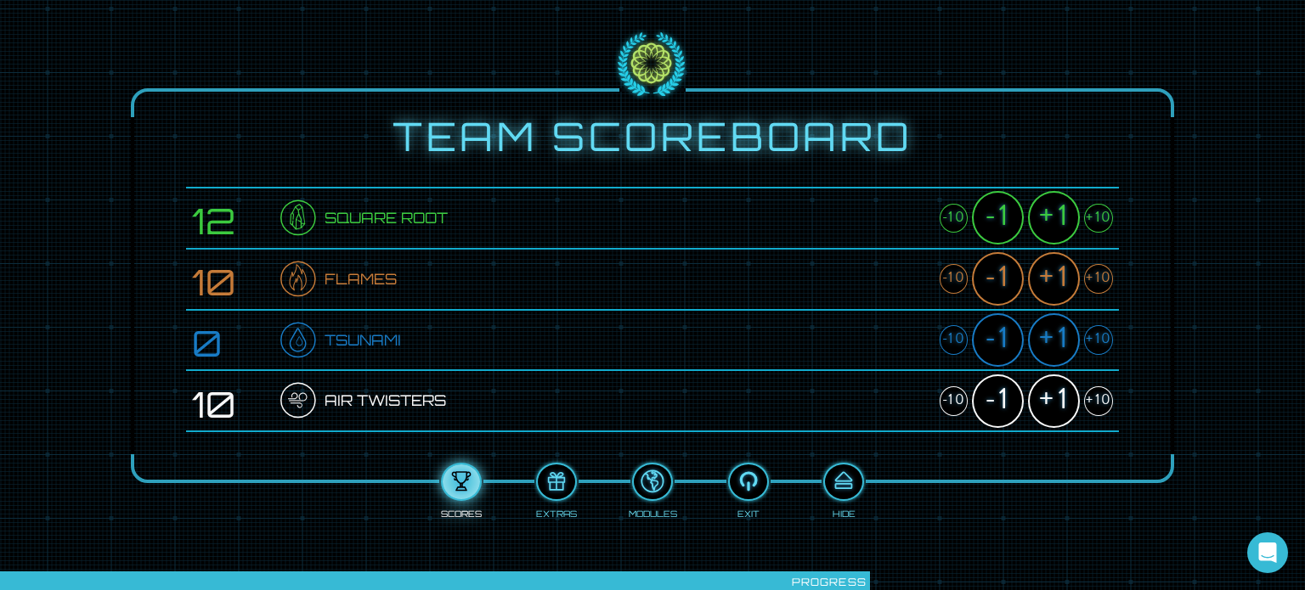
click at [1008, 288] on div "-1" at bounding box center [998, 279] width 52 height 54
click at [1098, 338] on div "+10" at bounding box center [1098, 340] width 29 height 30
click at [995, 342] on div "-1" at bounding box center [998, 341] width 52 height 54
click at [845, 481] on div at bounding box center [843, 482] width 37 height 28
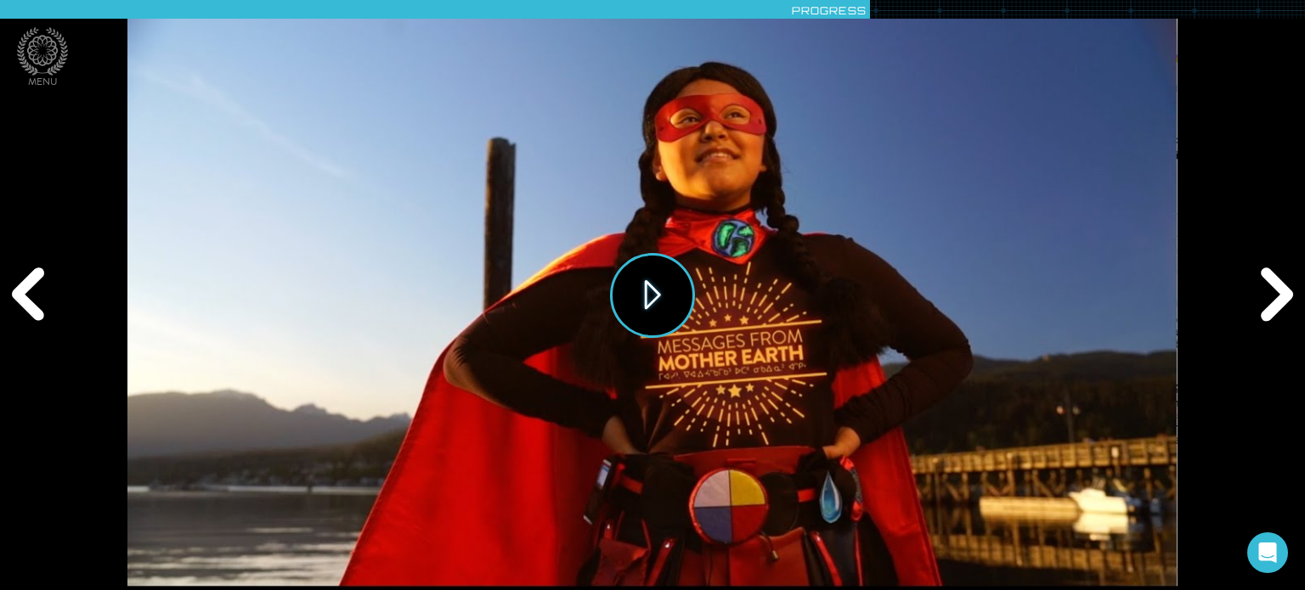
click at [647, 302] on button "Play" at bounding box center [652, 295] width 85 height 85
click at [1279, 295] on div "Next" at bounding box center [1273, 295] width 63 height 178
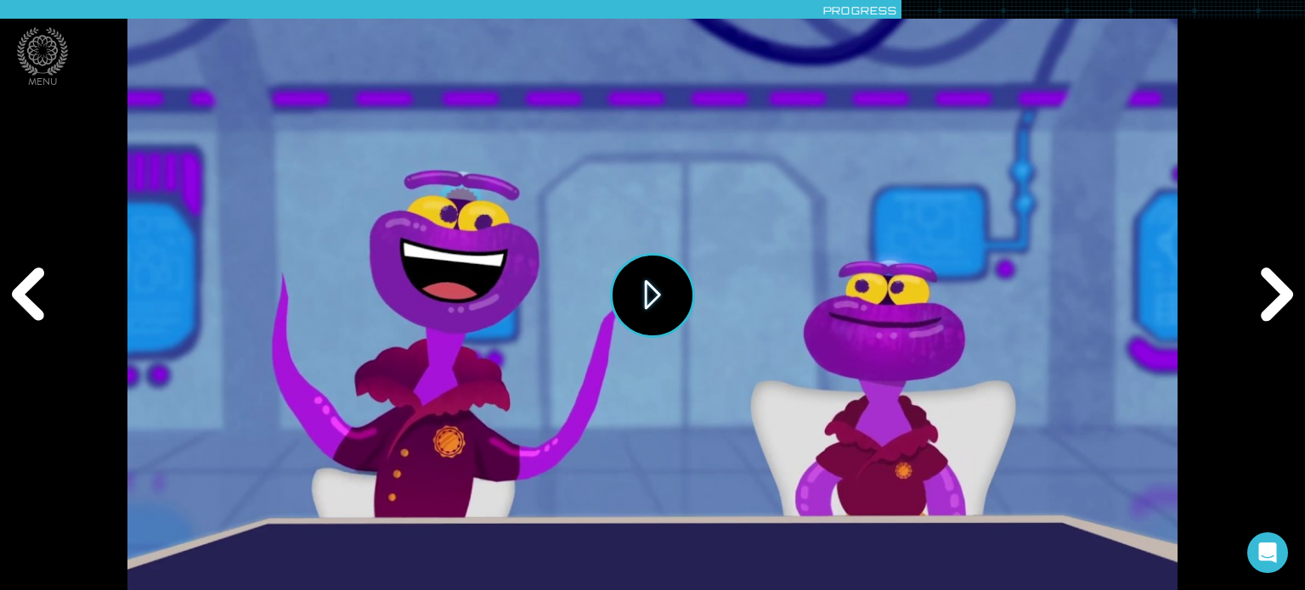
click at [656, 299] on button "Play" at bounding box center [652, 295] width 85 height 85
